Goal: Transaction & Acquisition: Purchase product/service

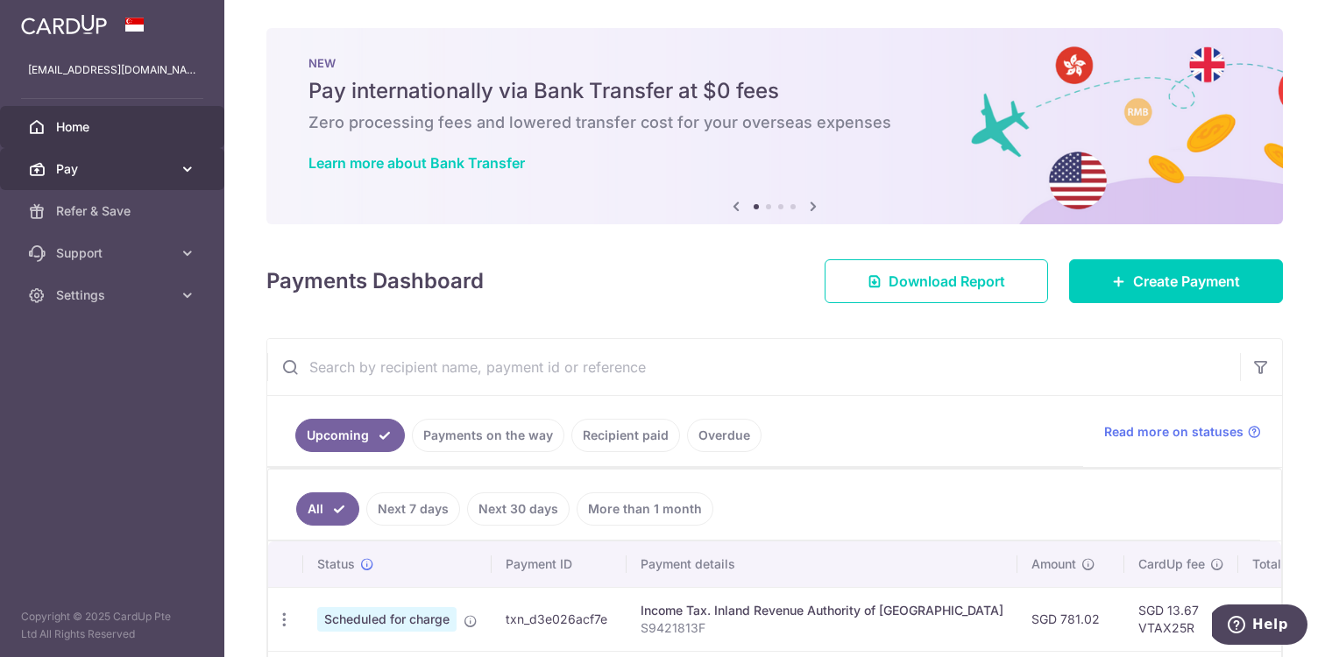
click at [143, 177] on span "Pay" at bounding box center [114, 169] width 116 height 18
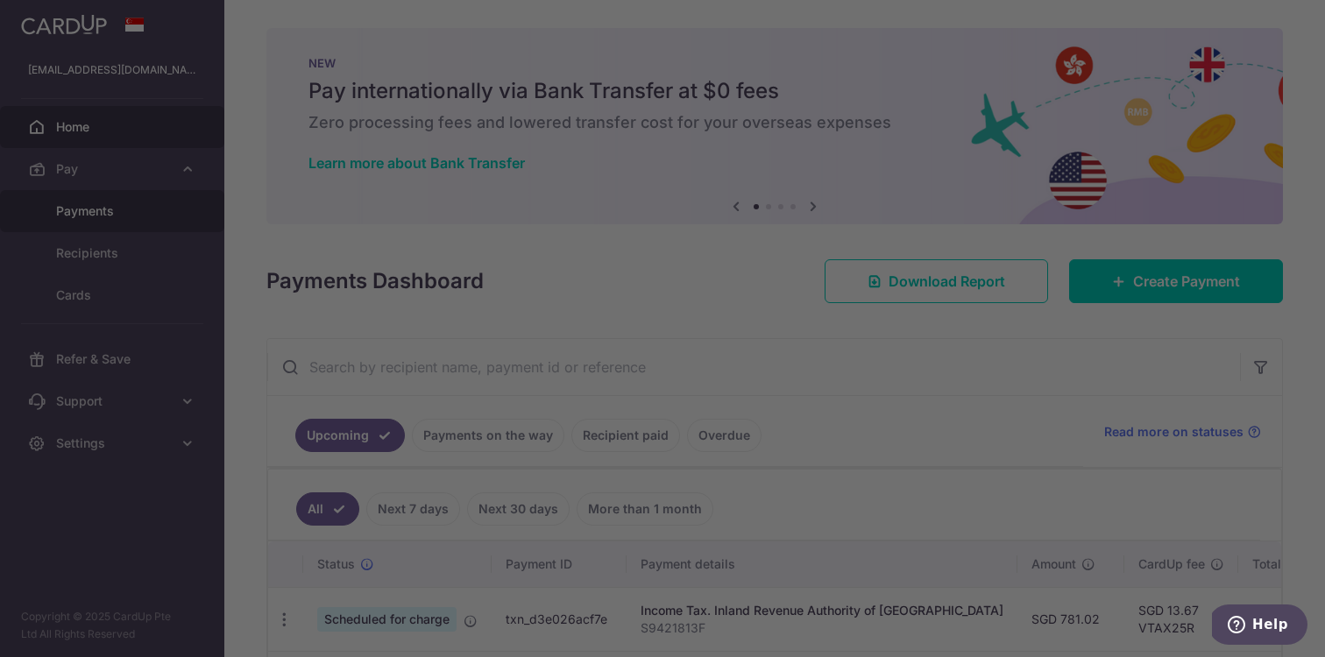
click at [107, 222] on div at bounding box center [669, 332] width 1338 height 664
click at [111, 212] on div at bounding box center [669, 332] width 1338 height 664
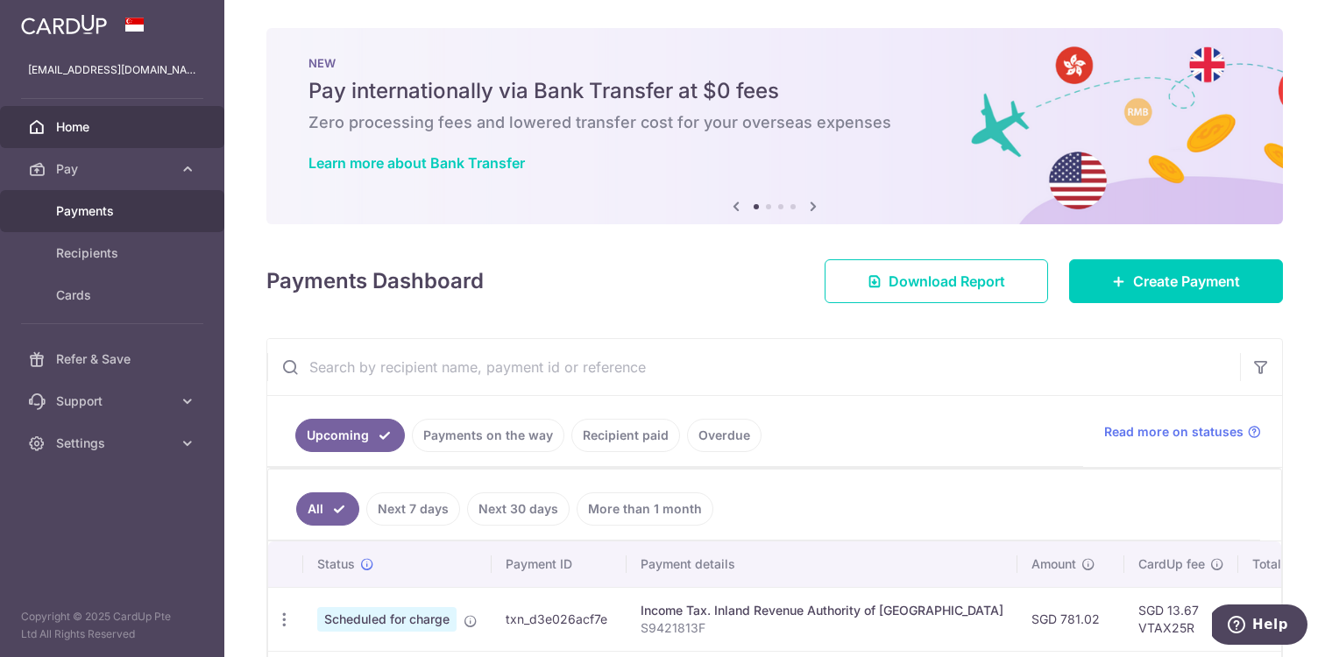
click at [78, 209] on span "Payments" at bounding box center [114, 211] width 116 height 18
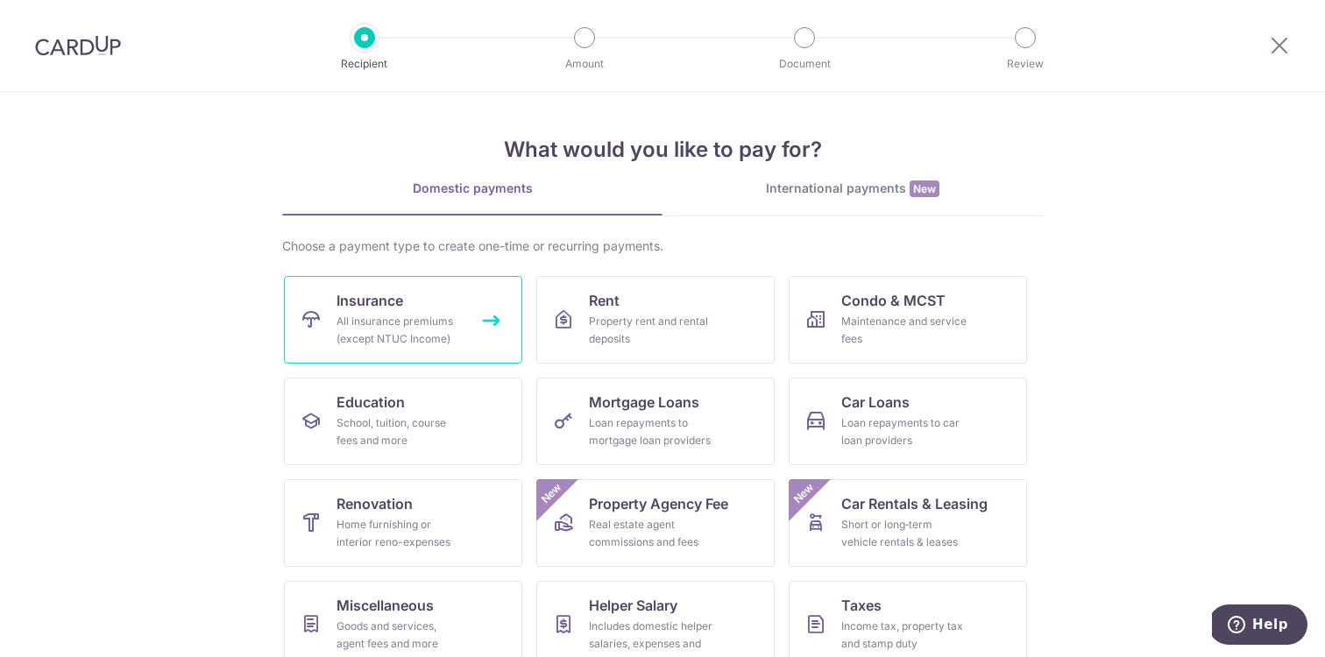
click at [469, 344] on link "Insurance All insurance premiums (except NTUC Income)" at bounding box center [403, 320] width 238 height 88
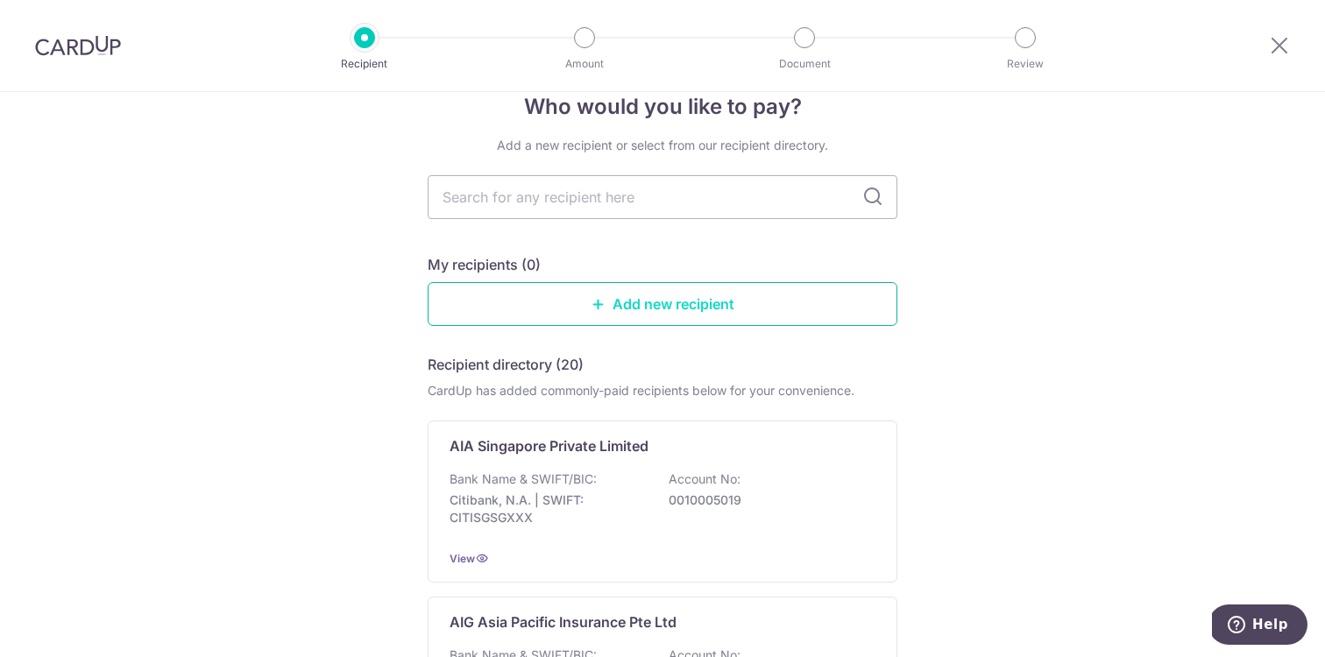
scroll to position [35, 0]
click at [830, 196] on input "text" at bounding box center [663, 198] width 470 height 44
click at [793, 257] on div "My recipients (0)" at bounding box center [663, 265] width 470 height 21
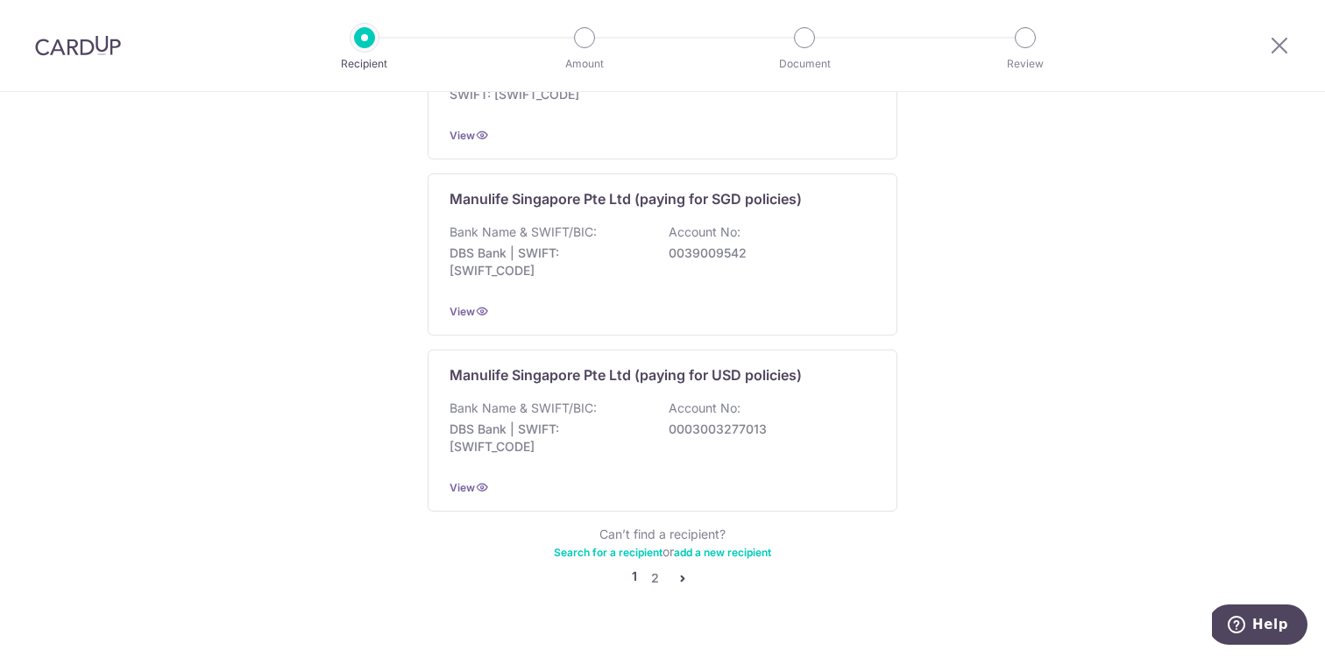
scroll to position [1736, 0]
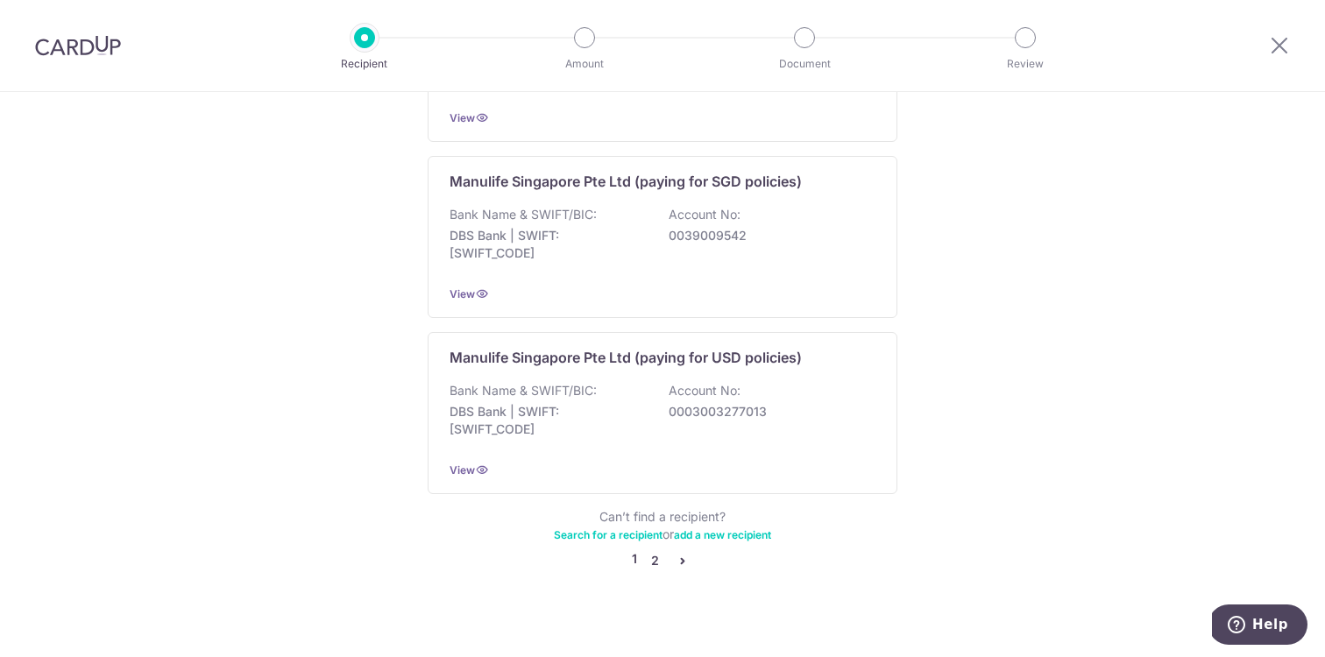
click at [651, 550] on link "2" at bounding box center [654, 560] width 21 height 21
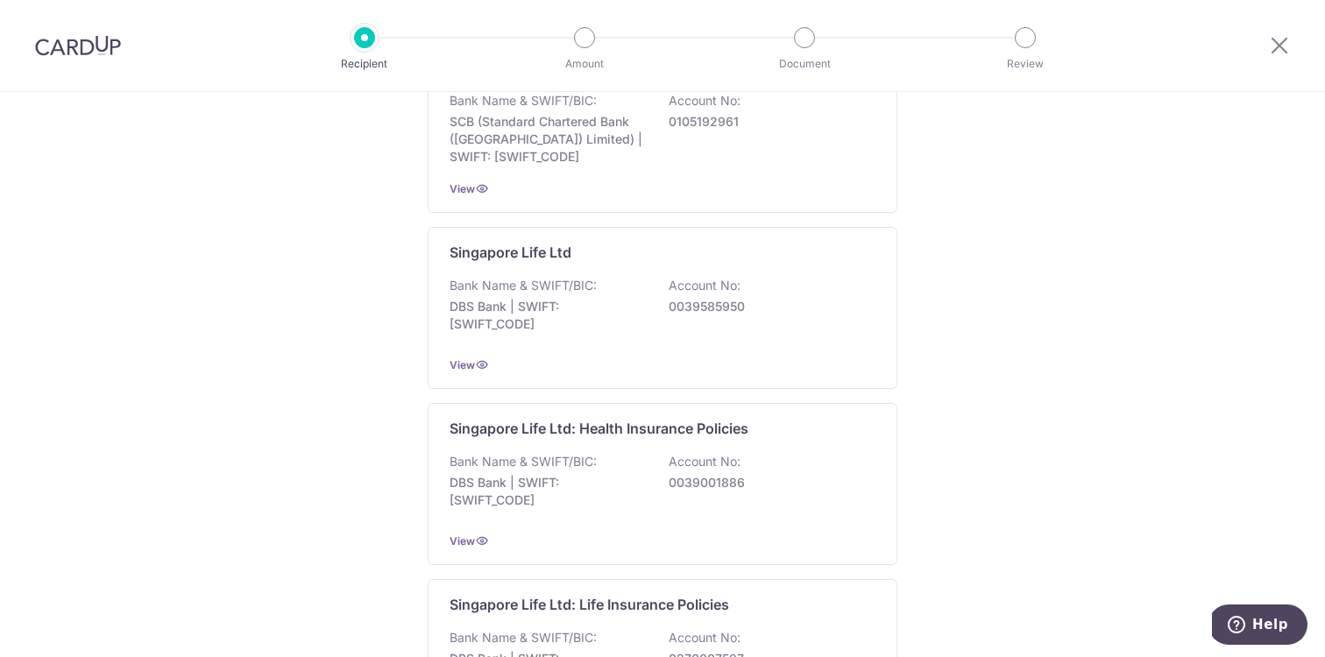
scroll to position [0, 0]
